Goal: Task Accomplishment & Management: Manage account settings

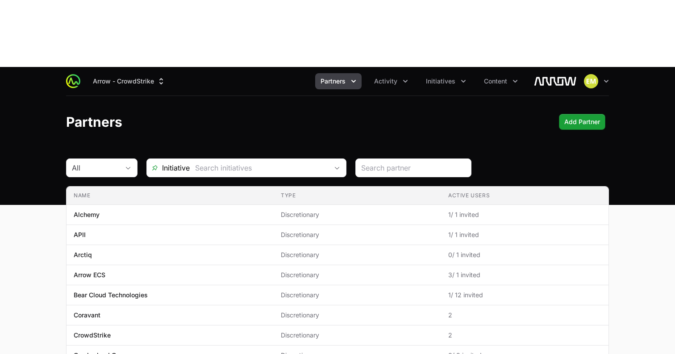
click at [345, 77] on span "Partners" at bounding box center [333, 81] width 25 height 9
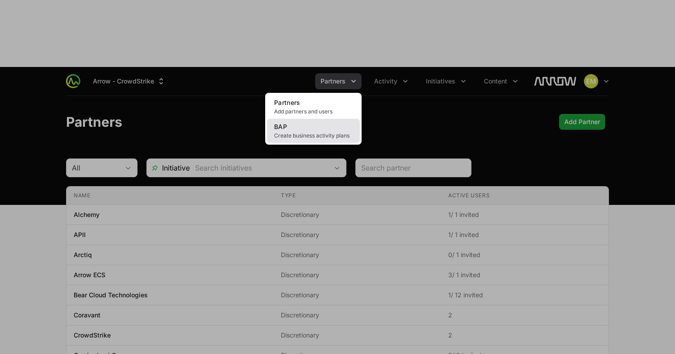
click at [318, 132] on span "Create business activity plans" at bounding box center [313, 135] width 79 height 7
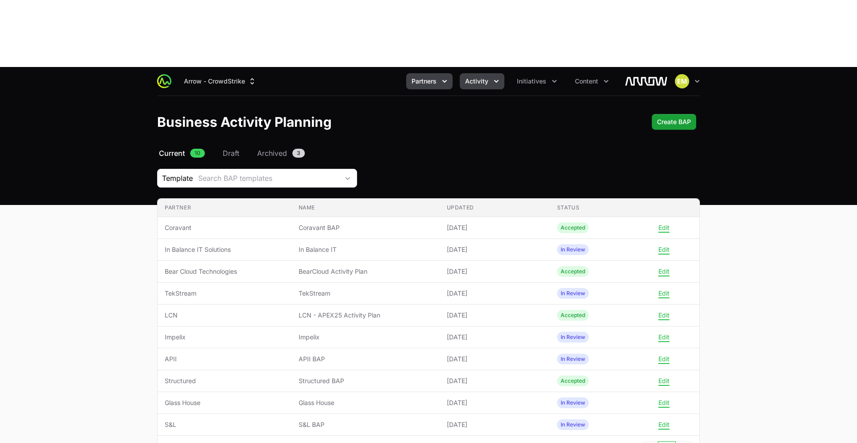
click at [468, 77] on span "Activity" at bounding box center [476, 81] width 23 height 9
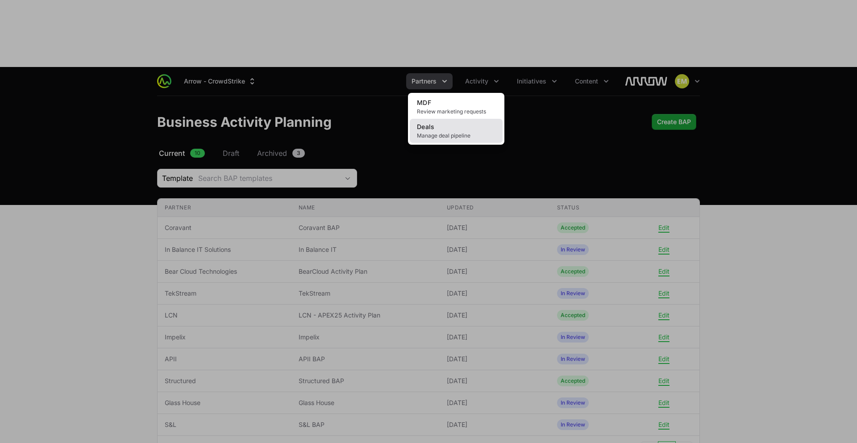
click at [468, 119] on link "Deals Manage deal pipeline" at bounding box center [456, 131] width 93 height 24
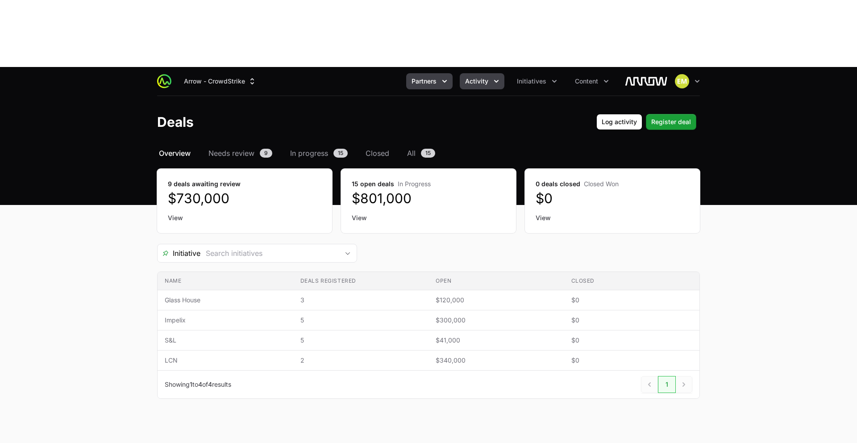
click at [420, 77] on span "Partners" at bounding box center [424, 81] width 25 height 9
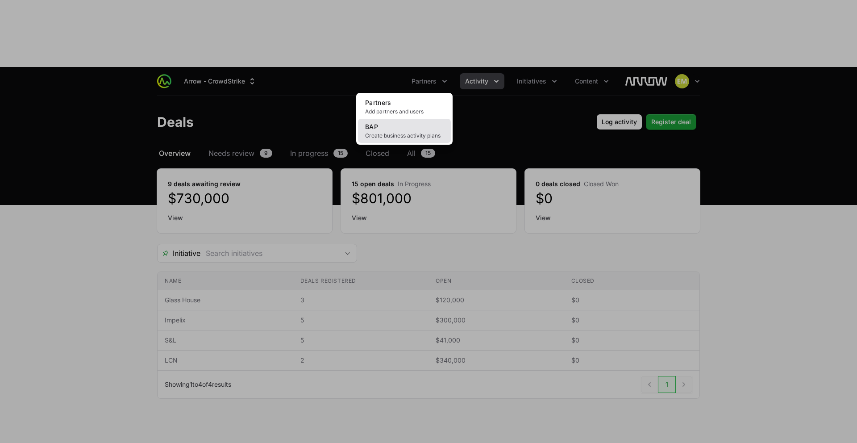
click at [405, 119] on link "BAP Create business activity plans" at bounding box center [404, 131] width 93 height 24
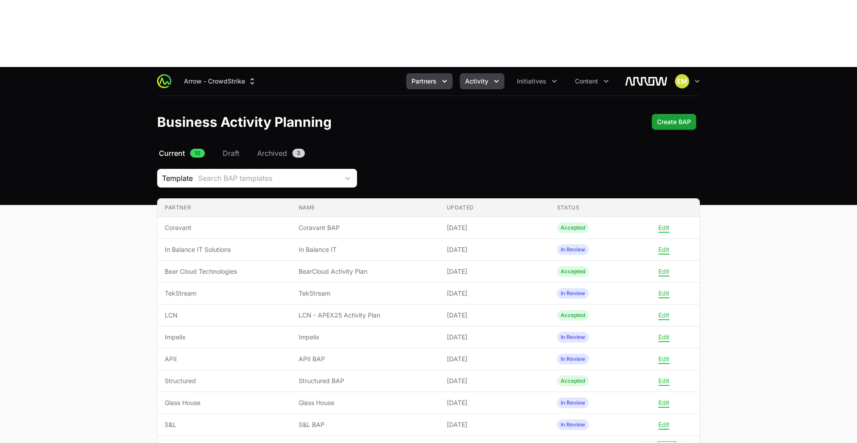
click at [474, 77] on span "Activity" at bounding box center [476, 81] width 23 height 9
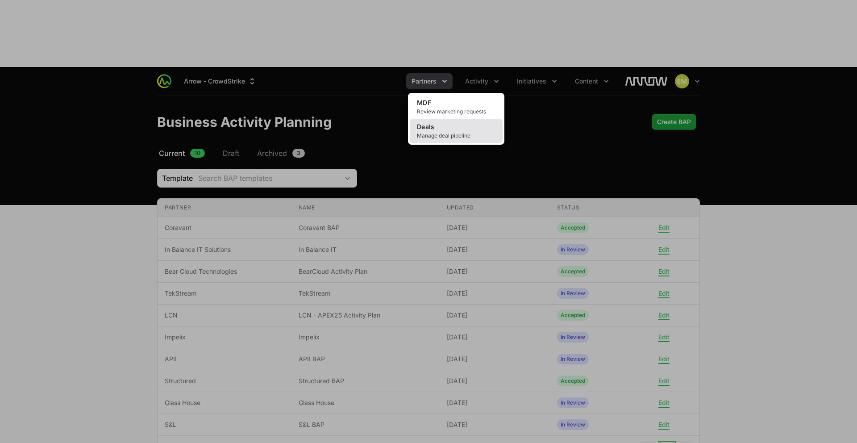
click at [456, 119] on link "Deals Manage deal pipeline" at bounding box center [456, 131] width 93 height 24
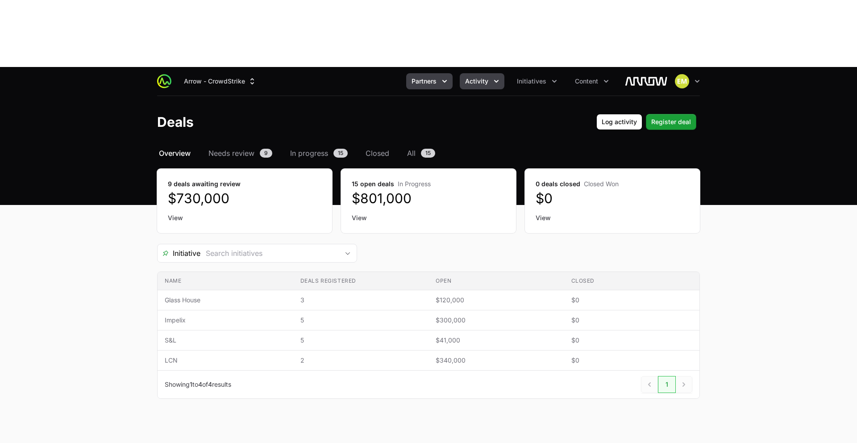
click at [442, 73] on button "Partners" at bounding box center [429, 81] width 46 height 16
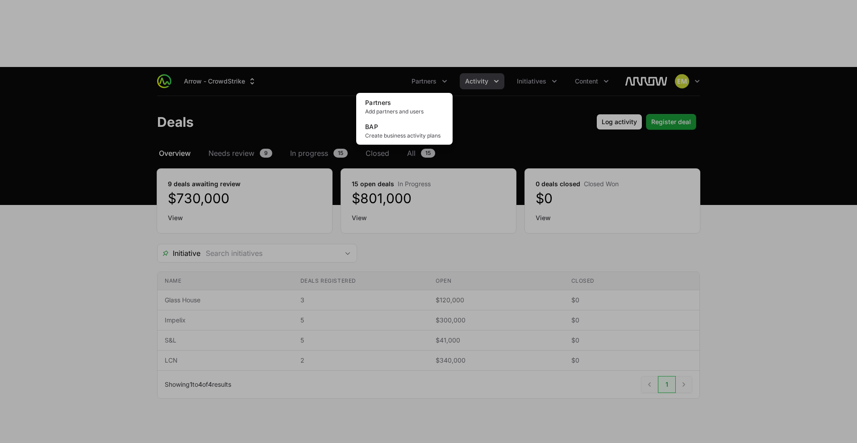
click at [495, 77] on div "Partners menu" at bounding box center [428, 221] width 857 height 443
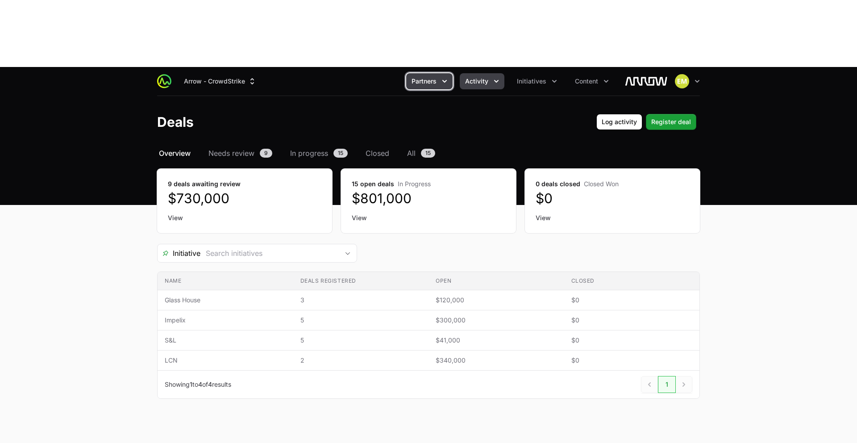
click at [434, 73] on button "Partners" at bounding box center [429, 81] width 46 height 16
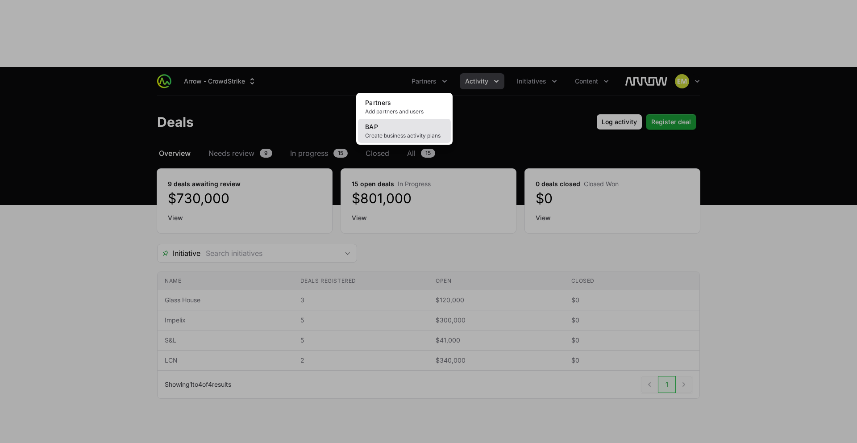
click at [409, 119] on link "BAP Create business activity plans" at bounding box center [404, 131] width 93 height 24
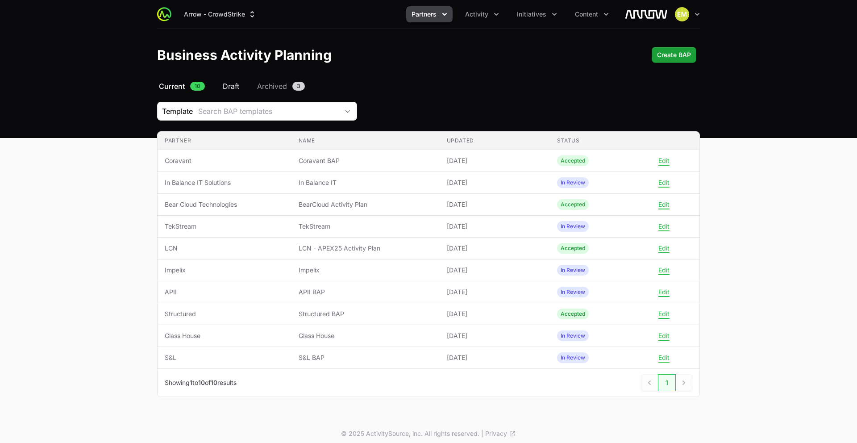
click at [233, 88] on span "Draft" at bounding box center [231, 86] width 17 height 11
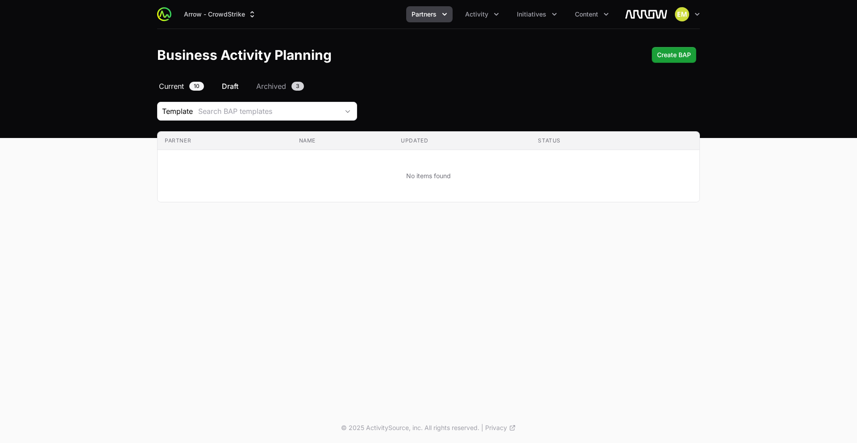
click at [188, 89] on link "Current 10" at bounding box center [181, 86] width 49 height 11
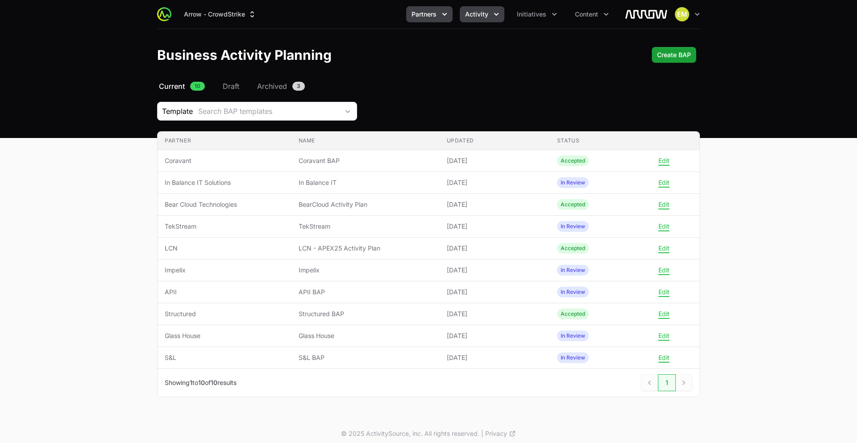
click at [482, 16] on span "Activity" at bounding box center [476, 14] width 23 height 9
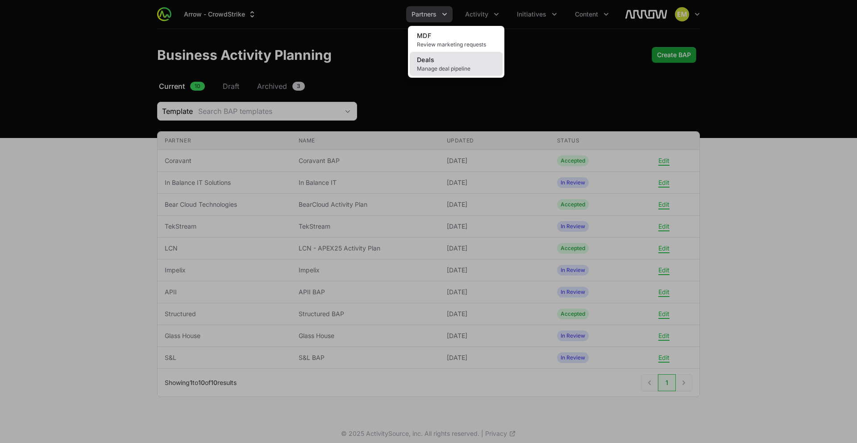
click at [446, 62] on link "Deals Manage deal pipeline" at bounding box center [456, 64] width 93 height 24
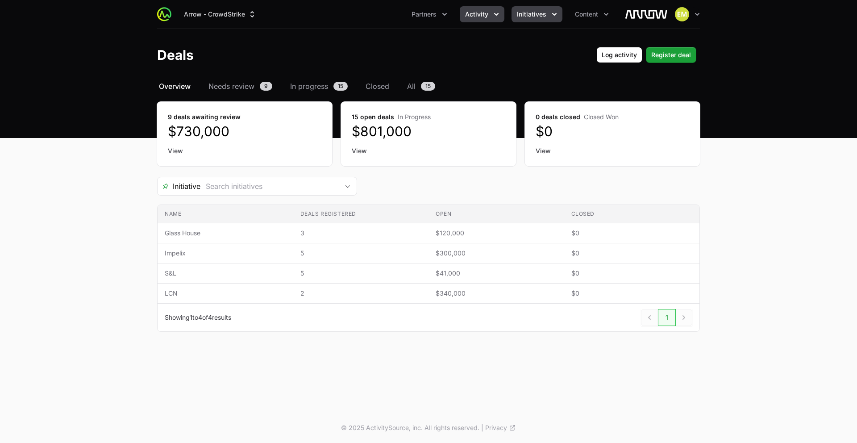
click at [526, 20] on button "Initiatives" at bounding box center [537, 14] width 51 height 16
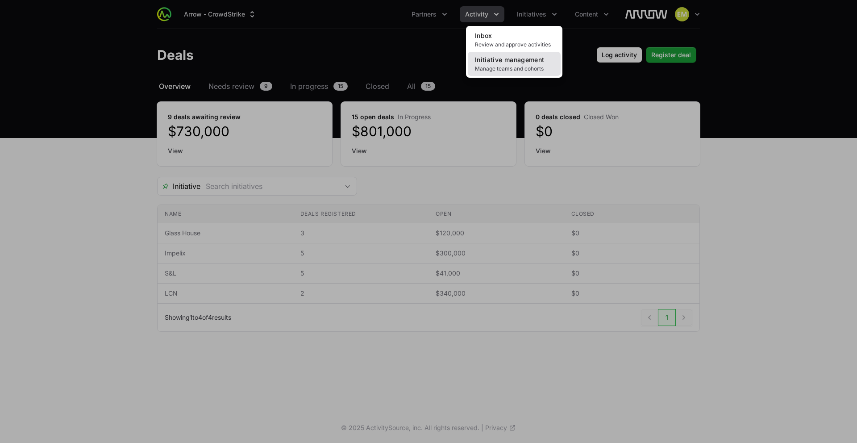
click at [513, 56] on span "Initiative management" at bounding box center [509, 60] width 69 height 8
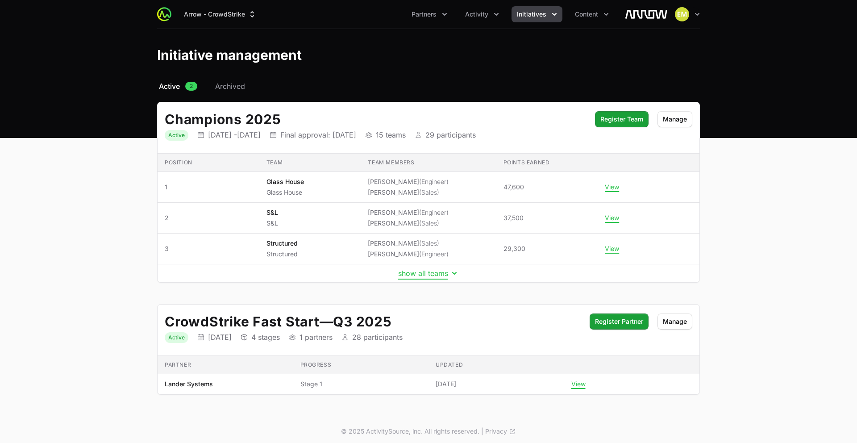
click at [424, 272] on button "show all teams" at bounding box center [428, 273] width 61 height 9
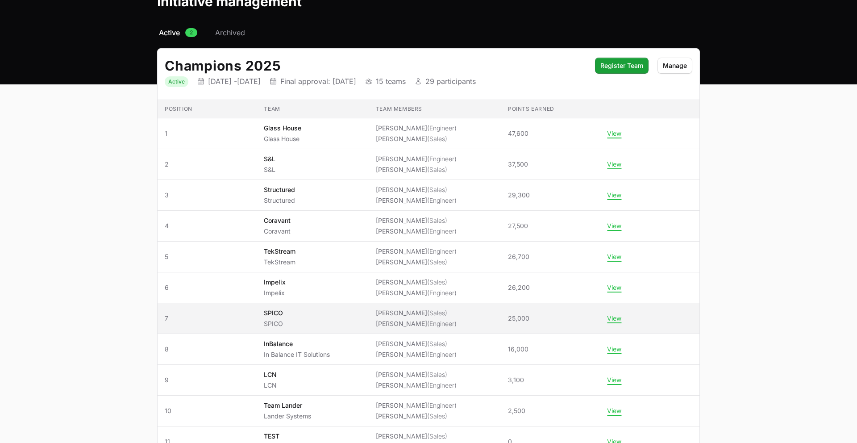
scroll to position [52, 0]
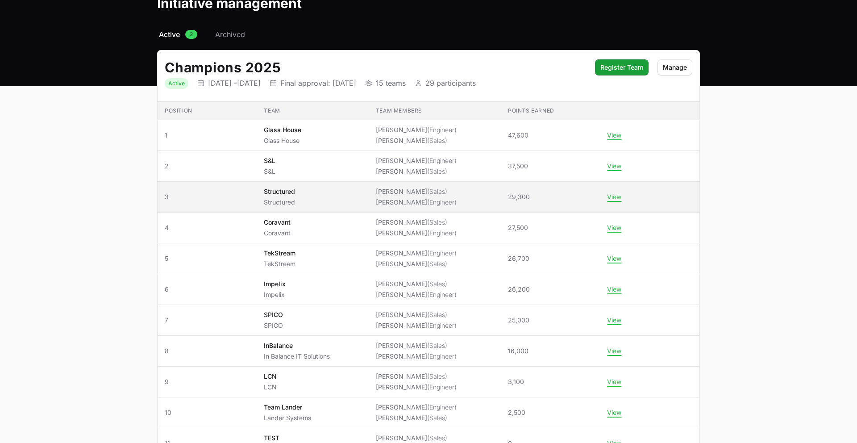
click at [274, 191] on p "Structured" at bounding box center [279, 191] width 31 height 9
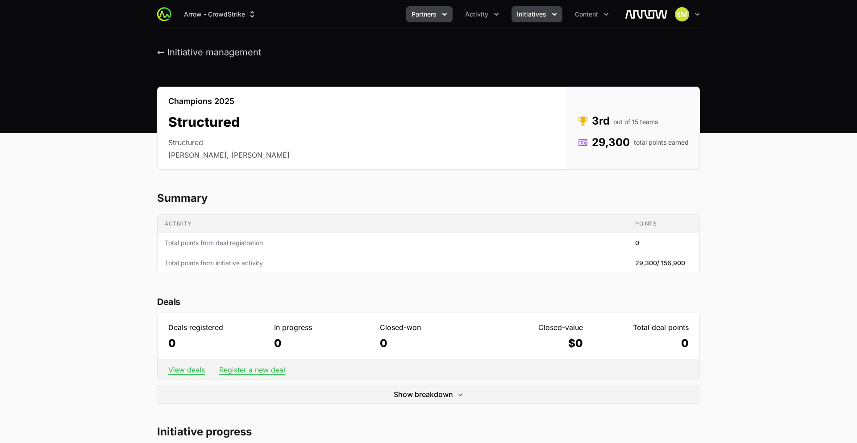
click at [421, 12] on span "Partners" at bounding box center [424, 14] width 25 height 9
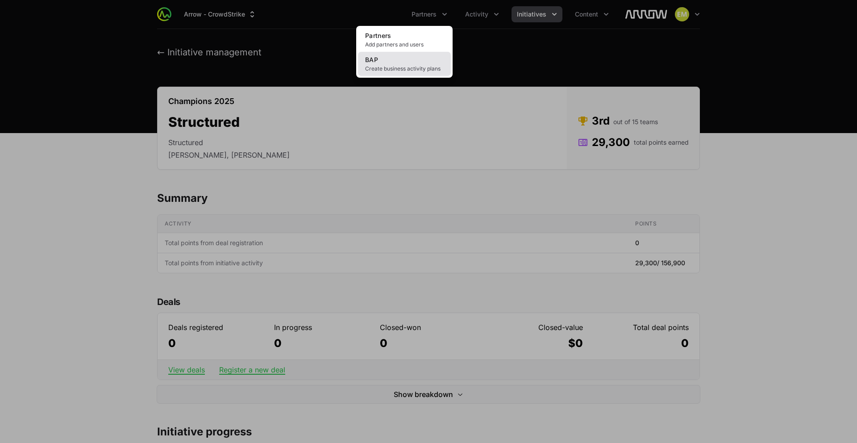
click at [414, 58] on link "BAP Create business activity plans" at bounding box center [404, 64] width 93 height 24
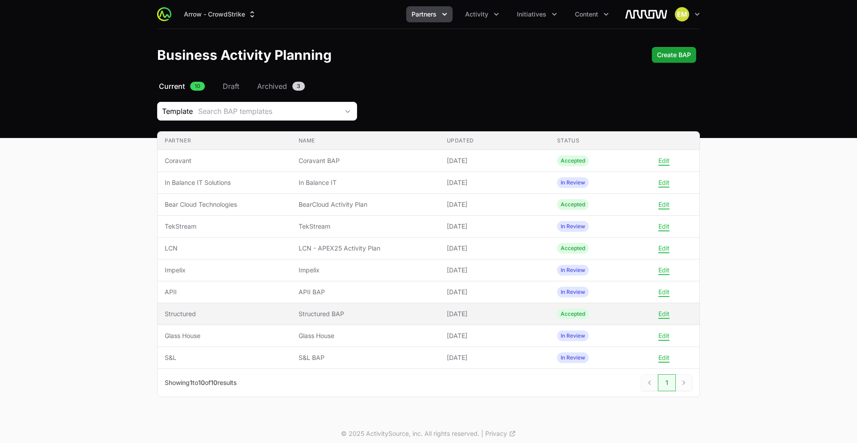
click at [250, 320] on td "Partner Structured" at bounding box center [225, 314] width 134 height 22
